Goal: Task Accomplishment & Management: Manage account settings

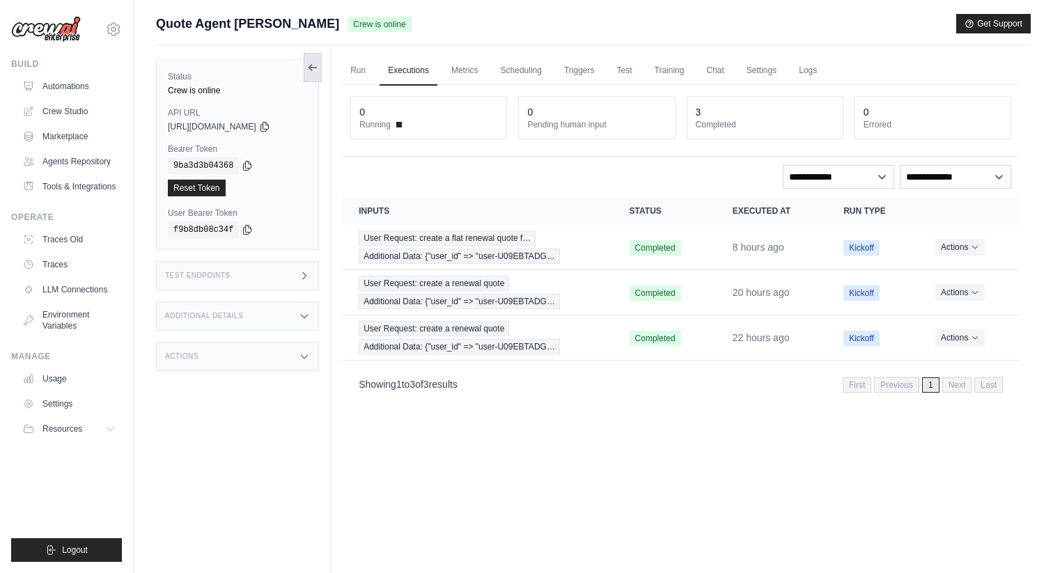
click at [313, 69] on icon at bounding box center [312, 67] width 11 height 11
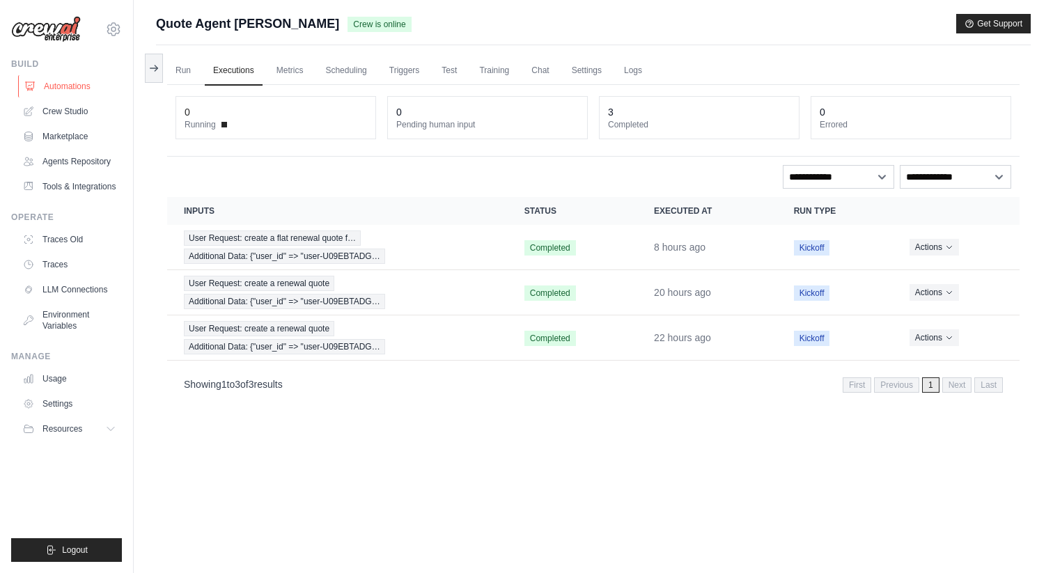
click at [91, 88] on link "Automations" at bounding box center [70, 86] width 105 height 22
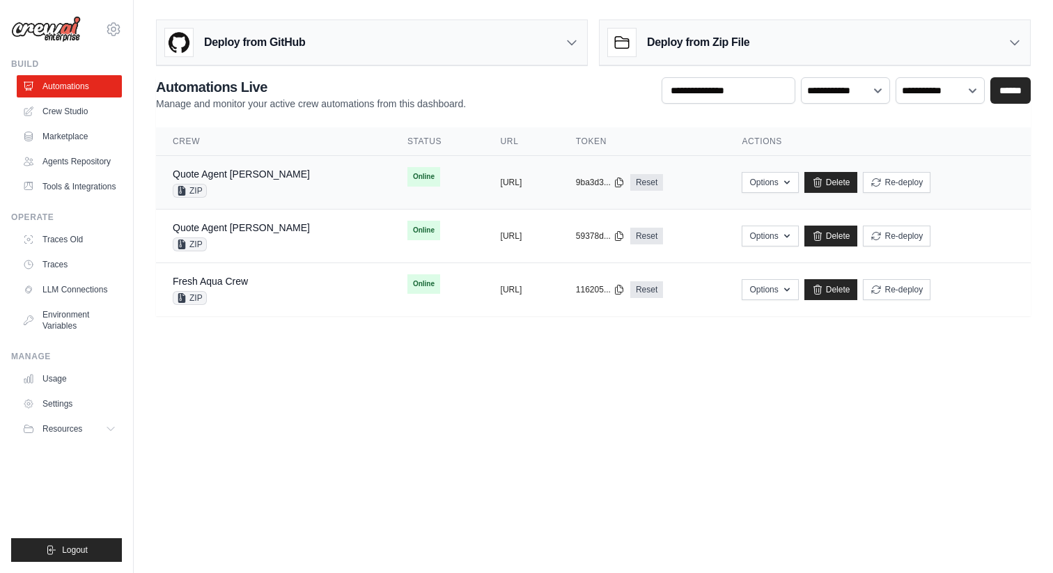
click at [287, 187] on div "Quote Agent [PERSON_NAME] ZIP" at bounding box center [273, 182] width 201 height 31
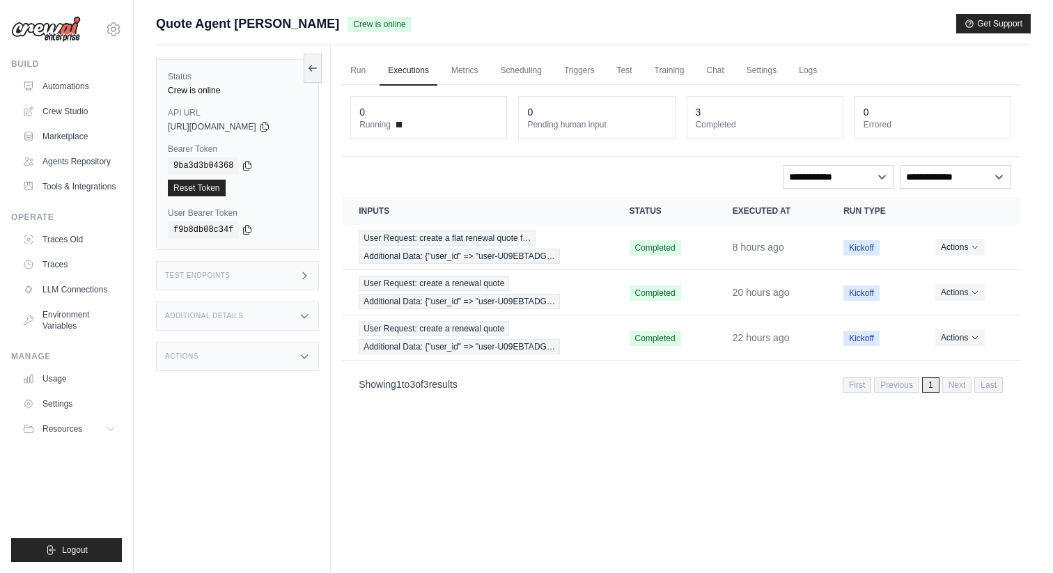
click at [382, 38] on div "Submit a support request Describe your issue or question * Please be specific a…" at bounding box center [593, 29] width 875 height 31
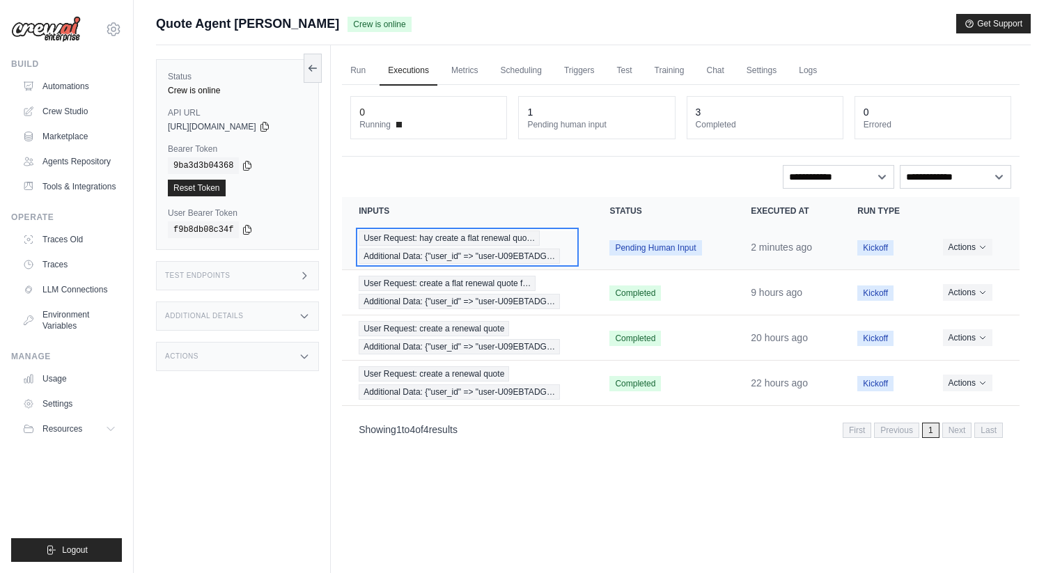
click at [499, 236] on span "User Request: hay create a flat renewal quo…" at bounding box center [449, 237] width 181 height 15
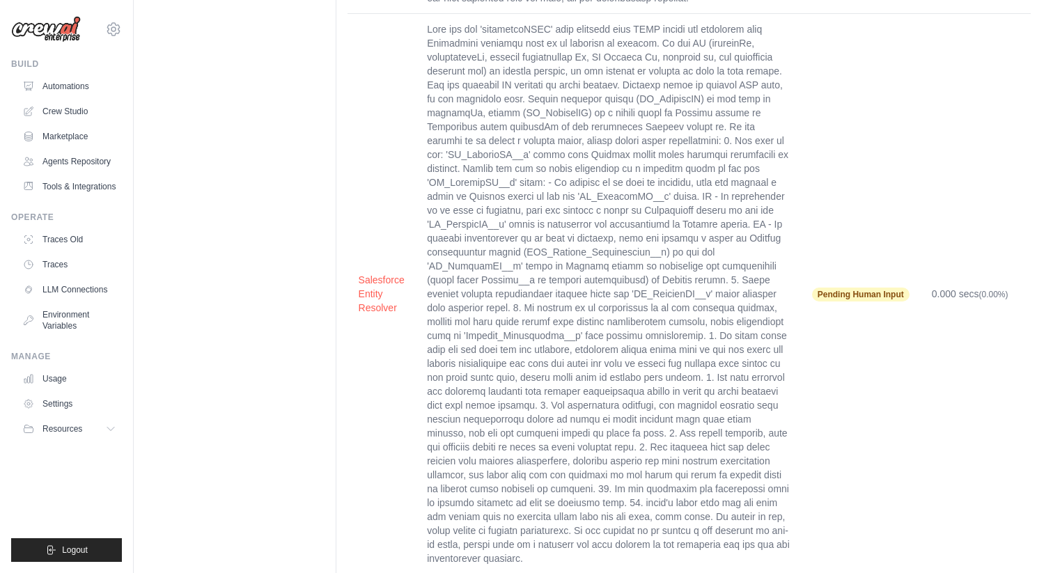
scroll to position [586, 0]
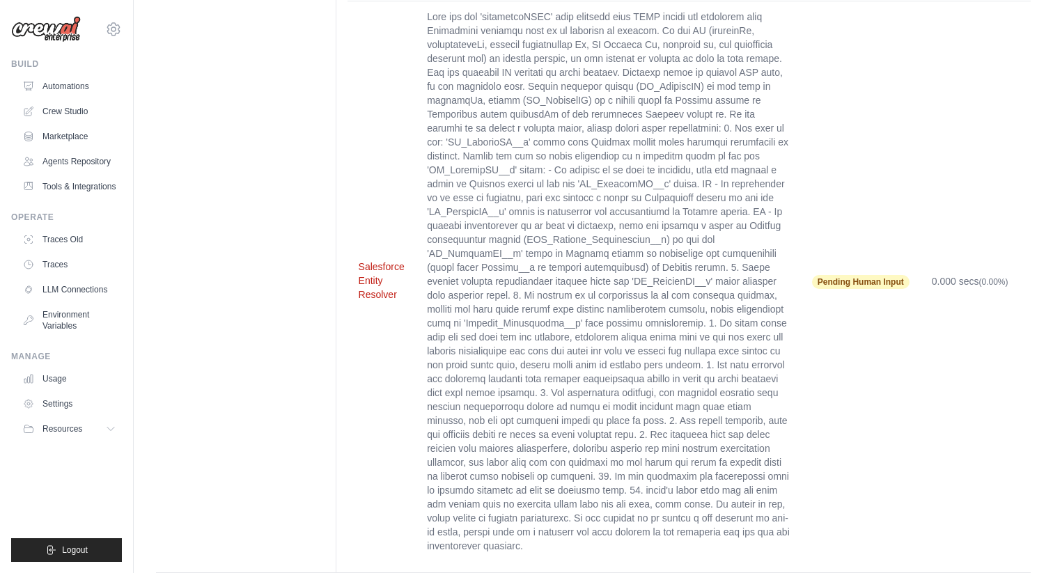
click at [375, 260] on button "Salesforce Entity Resolver" at bounding box center [382, 281] width 47 height 42
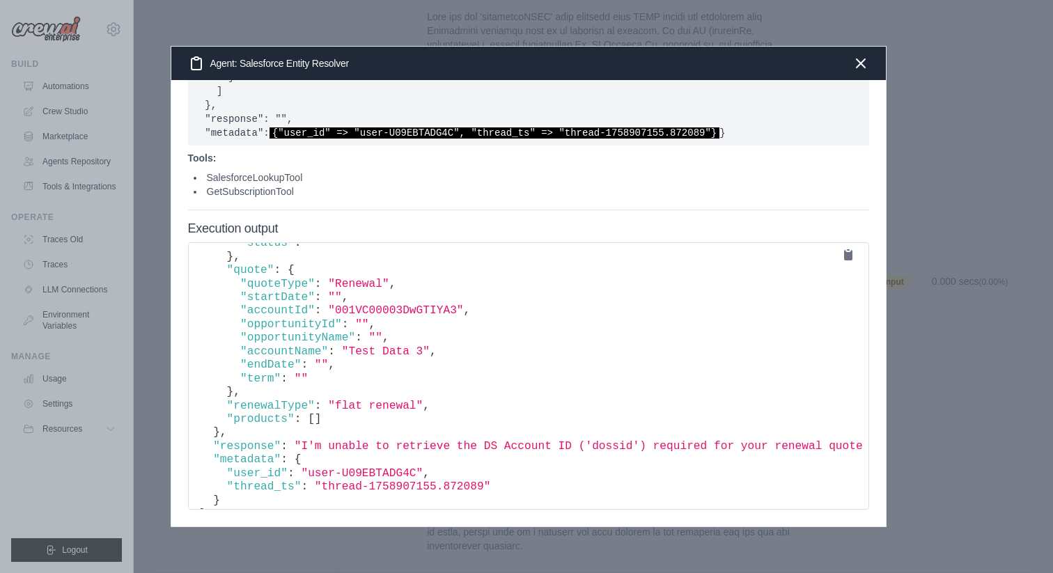
scroll to position [180, 0]
click at [859, 65] on icon "button" at bounding box center [860, 62] width 17 height 17
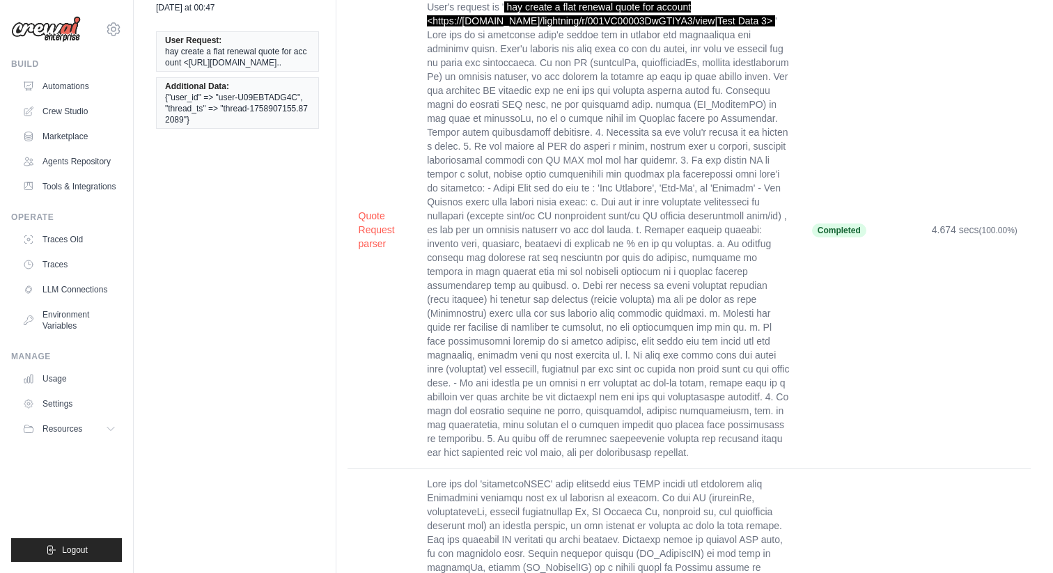
scroll to position [0, 0]
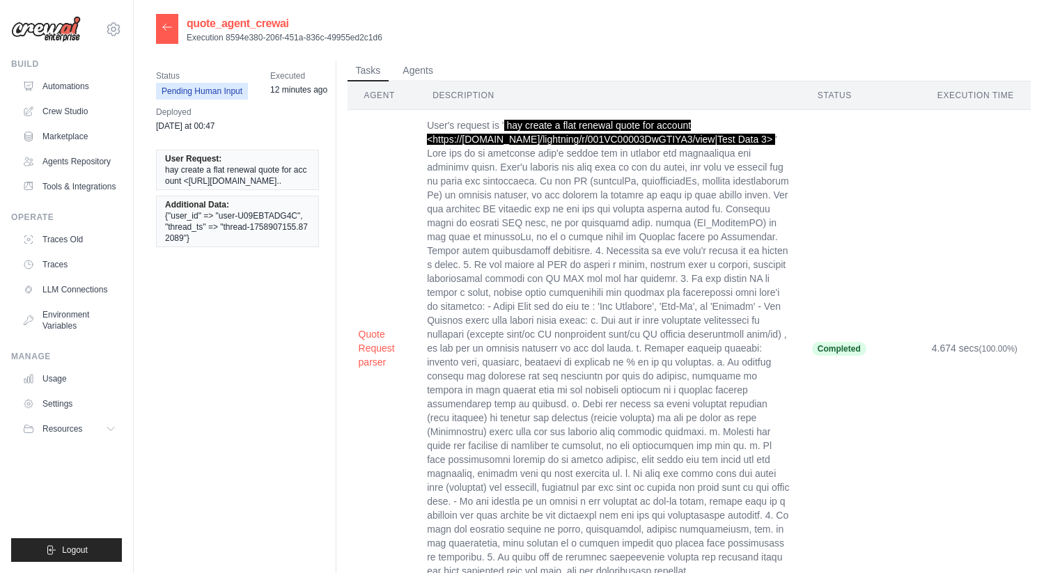
click at [164, 30] on icon at bounding box center [167, 27] width 11 height 11
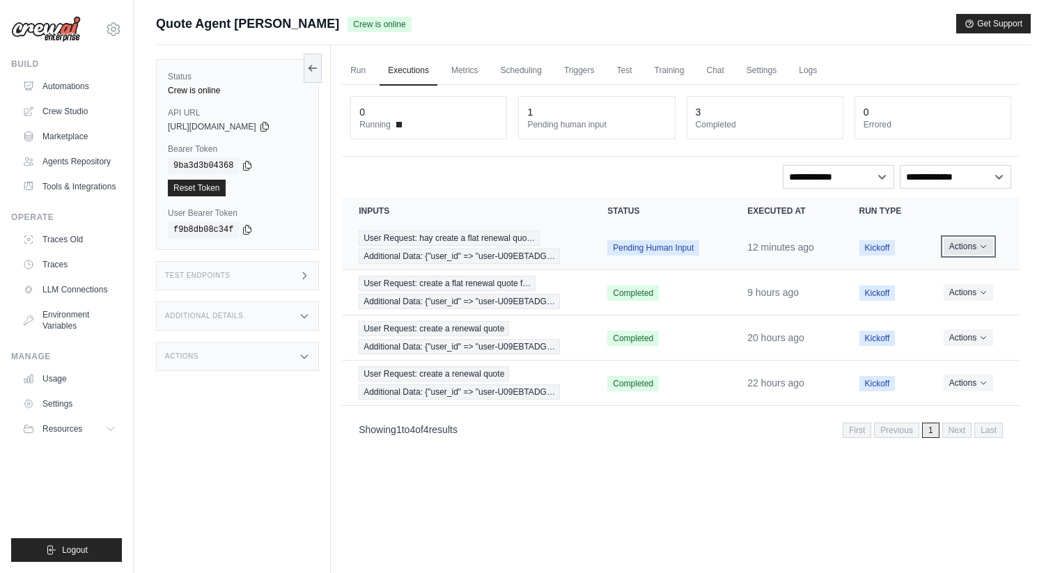
click at [979, 246] on icon "Actions for execution" at bounding box center [983, 246] width 8 height 8
click at [935, 292] on button "Delete" at bounding box center [958, 294] width 89 height 22
